Goal: Check status: Check status

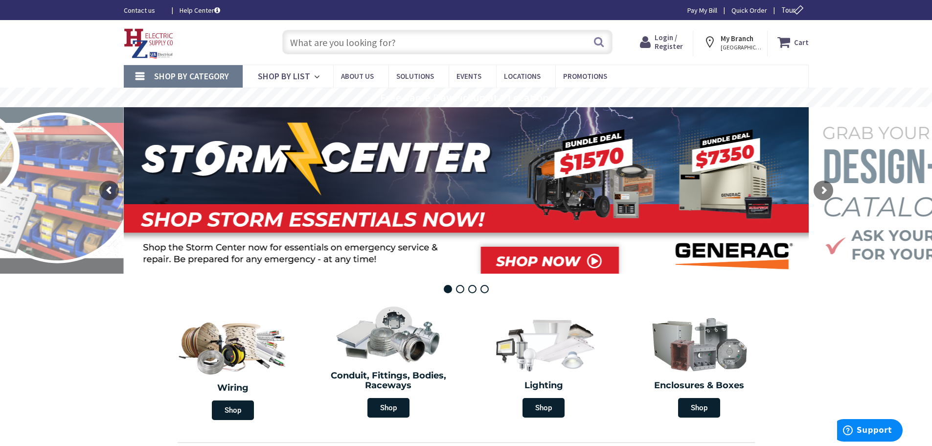
click at [669, 37] on span "Login / Register" at bounding box center [668, 42] width 28 height 18
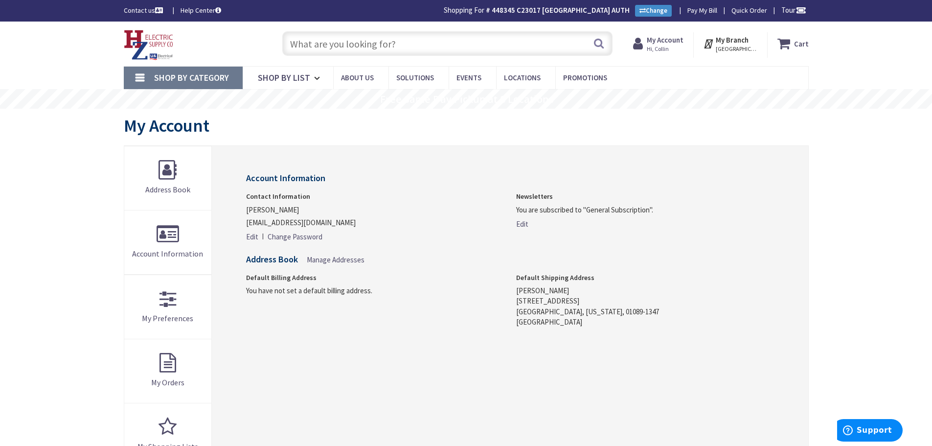
click at [670, 43] on strong "My Account" at bounding box center [665, 39] width 37 height 9
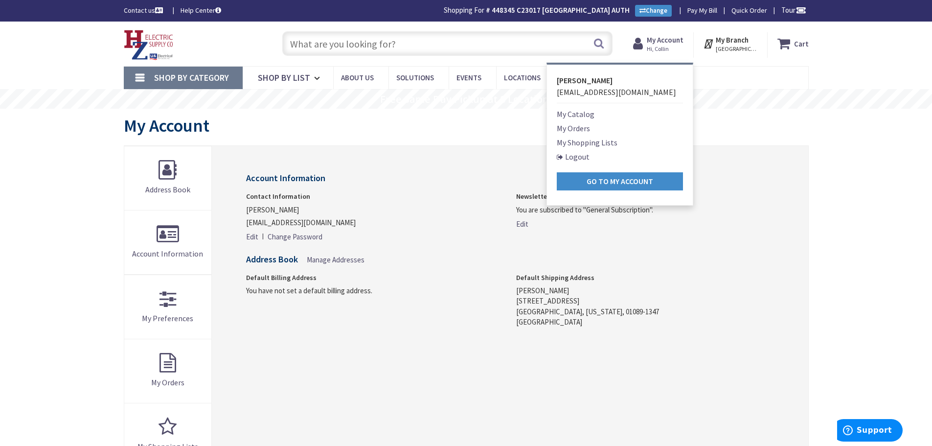
click at [583, 130] on link "My Orders" at bounding box center [573, 128] width 33 height 12
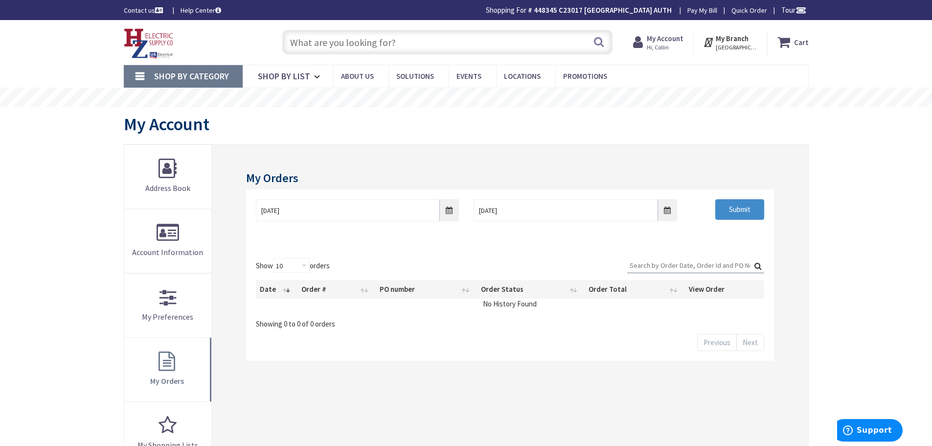
click at [669, 266] on input "Search:" at bounding box center [695, 265] width 137 height 15
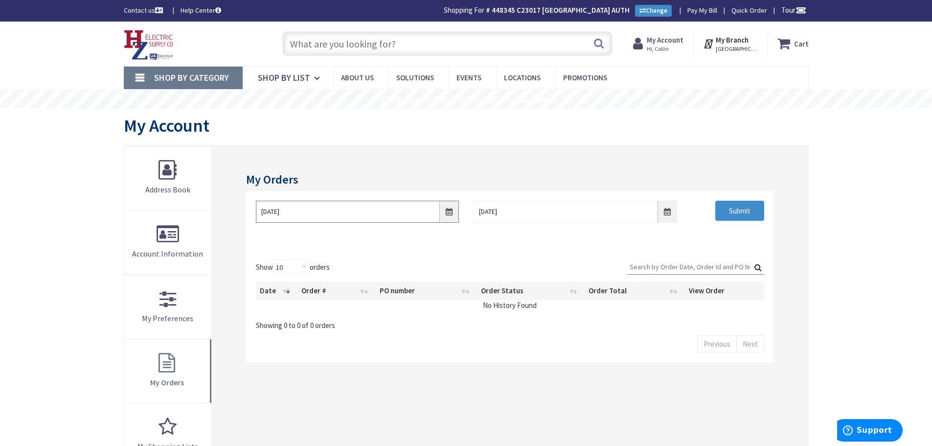
click at [446, 208] on input "8/29/2025" at bounding box center [357, 212] width 203 height 22
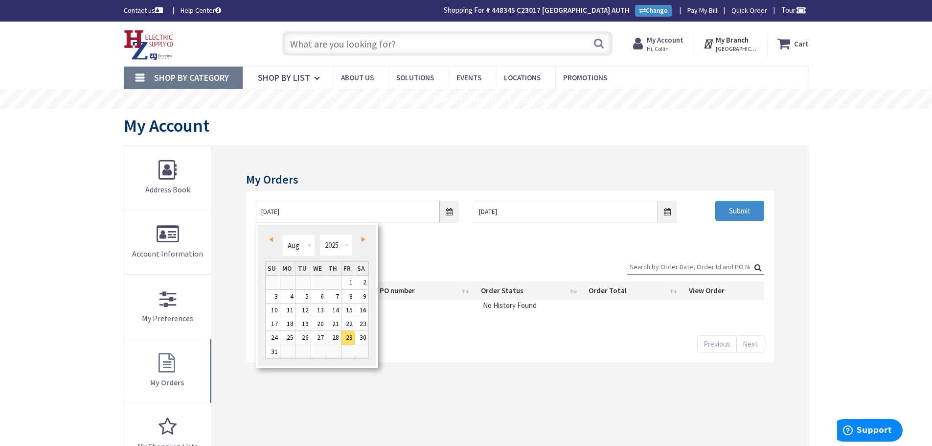
click at [268, 238] on link "Prev" at bounding box center [272, 239] width 13 height 13
click at [308, 284] on link "1" at bounding box center [303, 281] width 15 height 13
type input "07/01/2025"
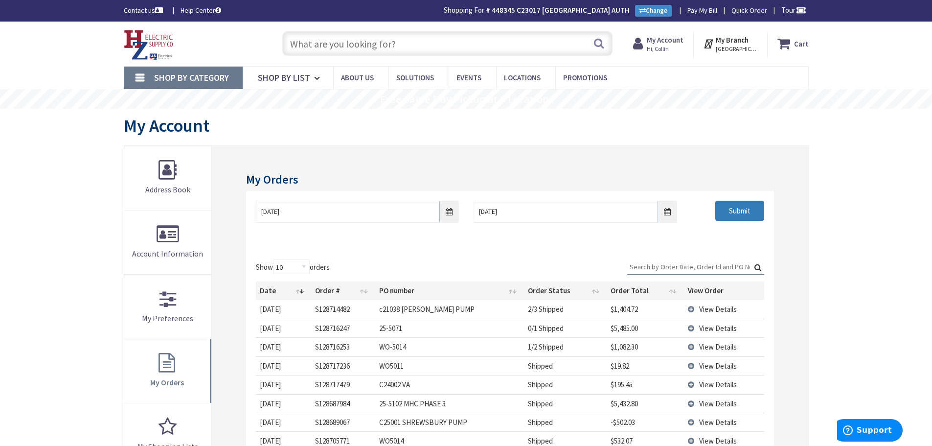
click at [731, 216] on input "Submit" at bounding box center [739, 211] width 49 height 21
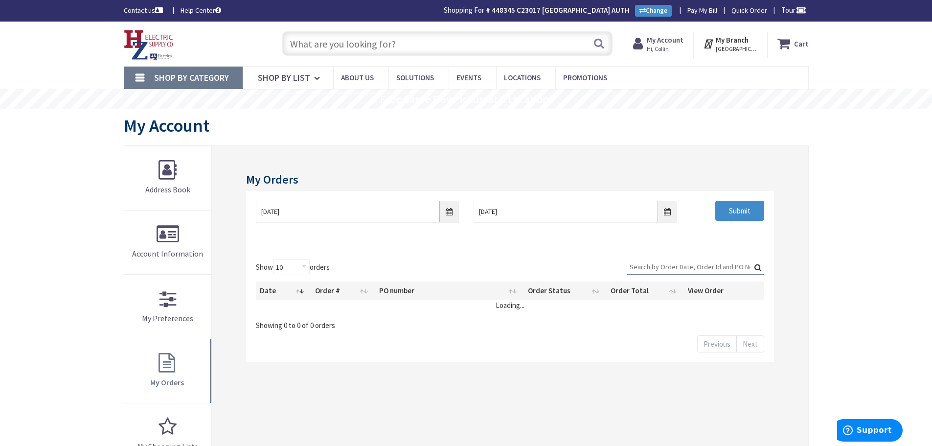
click at [666, 263] on input "Search:" at bounding box center [695, 266] width 137 height 15
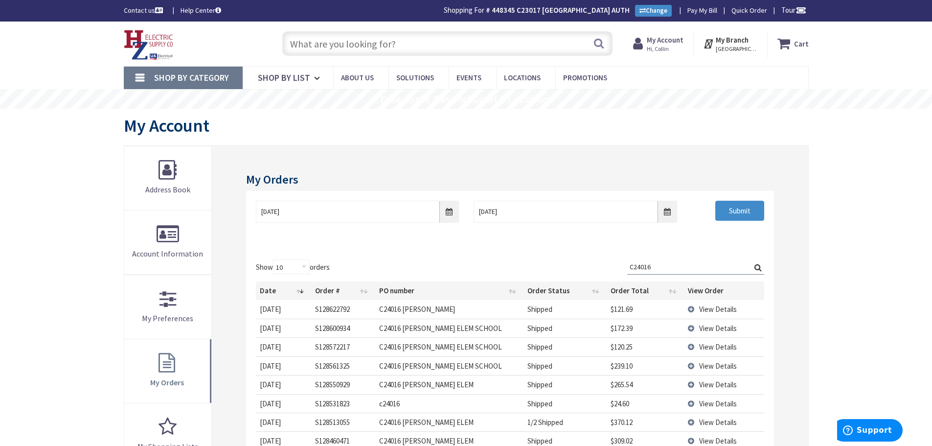
type input "C24016"
click at [694, 305] on td "View Details" at bounding box center [724, 309] width 80 height 18
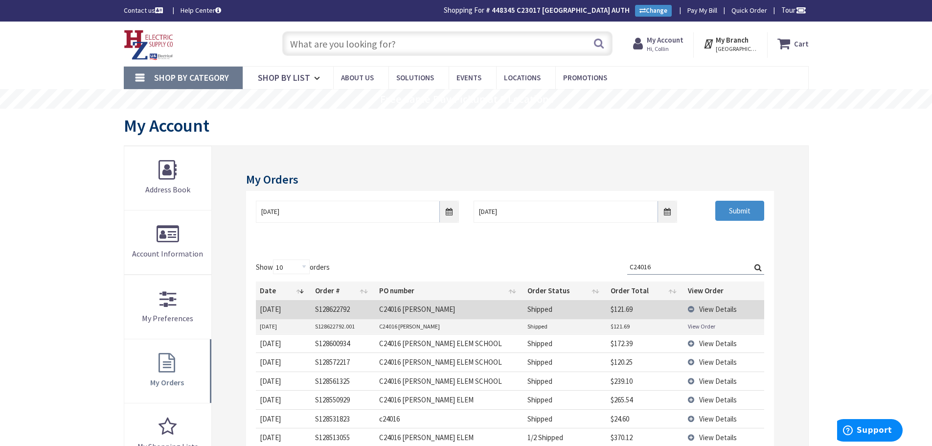
click at [691, 326] on link "View Order" at bounding box center [701, 326] width 27 height 8
click at [690, 346] on td "View Details" at bounding box center [724, 343] width 80 height 19
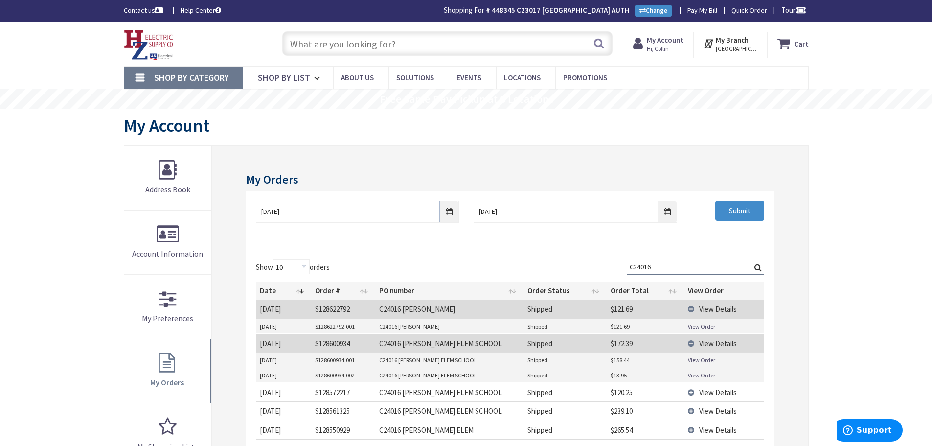
click at [699, 361] on link "View Order" at bounding box center [701, 360] width 27 height 8
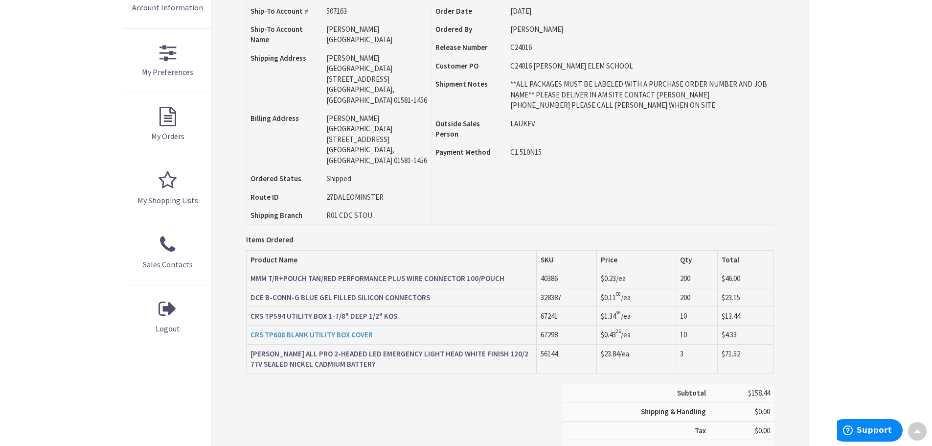
scroll to position [246, 0]
